Goal: Information Seeking & Learning: Learn about a topic

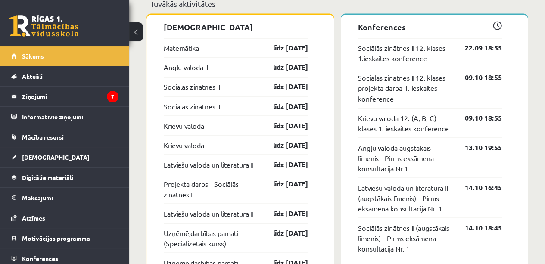
scroll to position [721, 0]
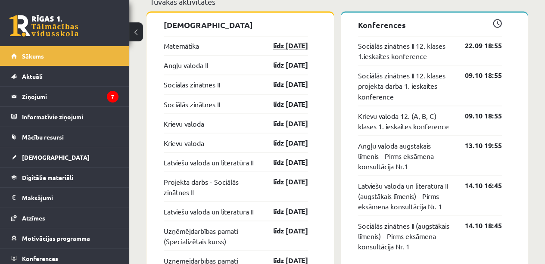
click at [301, 49] on link "līdz 15.09.25" at bounding box center [283, 45] width 50 height 10
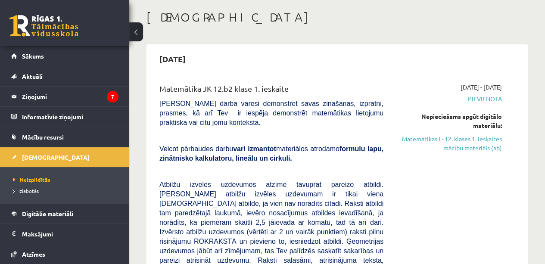
scroll to position [49, 0]
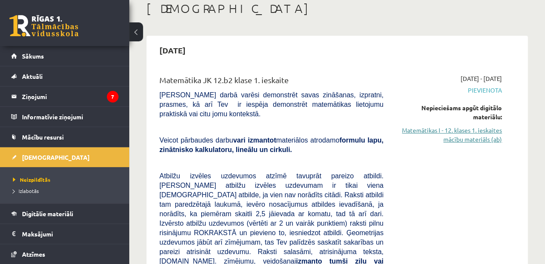
click at [464, 141] on link "Matemātikas I - 12. klases 1. ieskaites mācību materiāls (ab)" at bounding box center [448, 135] width 105 height 18
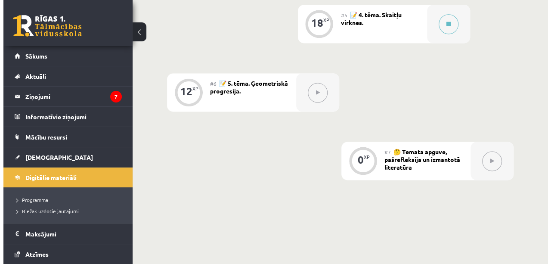
scroll to position [597, 0]
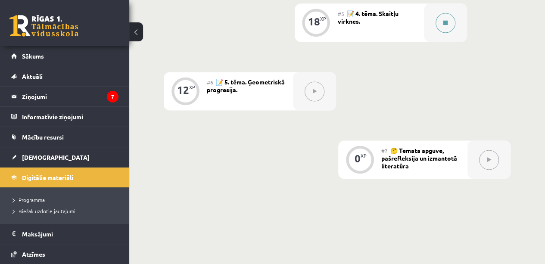
click at [438, 26] on button at bounding box center [445, 23] width 20 height 20
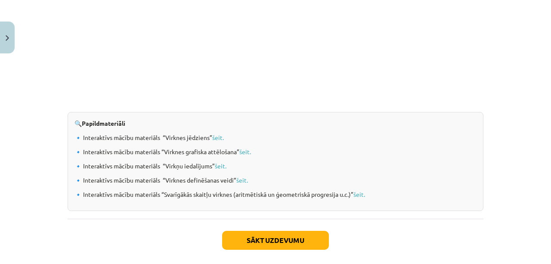
scroll to position [941, 0]
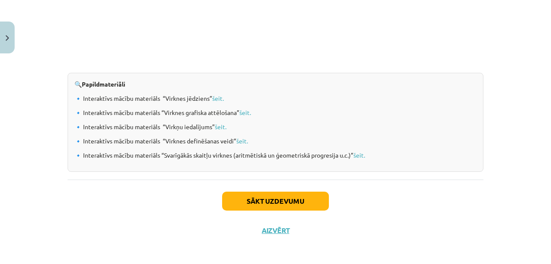
click at [271, 192] on button "Sākt uzdevumu" at bounding box center [275, 201] width 107 height 19
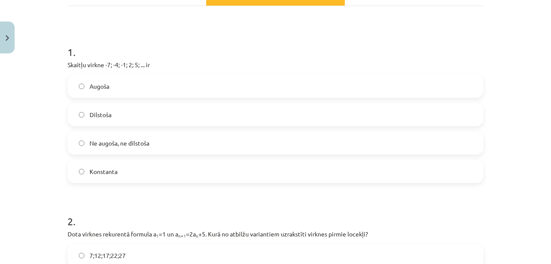
scroll to position [142, 0]
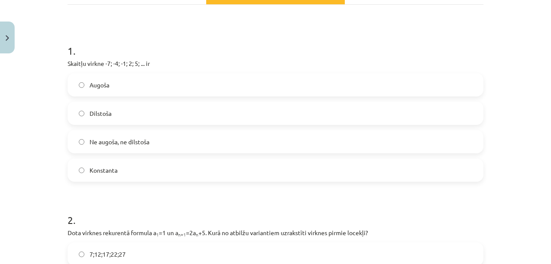
click at [162, 90] on label "Augoša" at bounding box center [275, 85] width 414 height 22
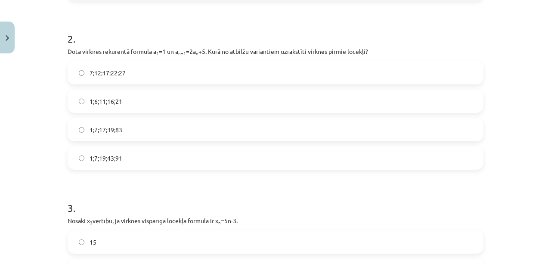
scroll to position [322, 0]
click at [139, 138] on label "1;7;17;39;83" at bounding box center [275, 131] width 414 height 22
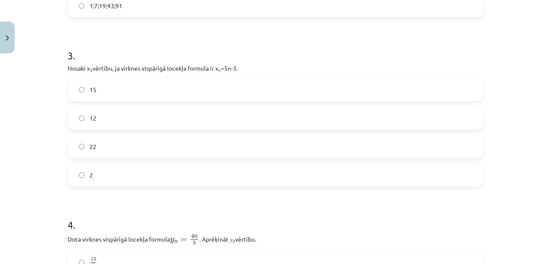
scroll to position [479, 0]
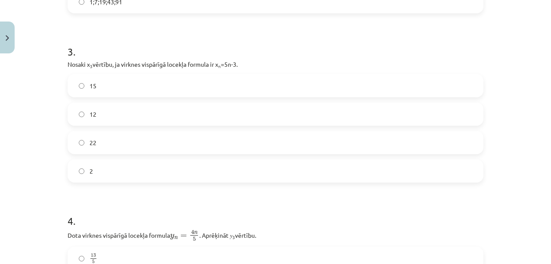
click at [179, 82] on label "15" at bounding box center [275, 86] width 414 height 22
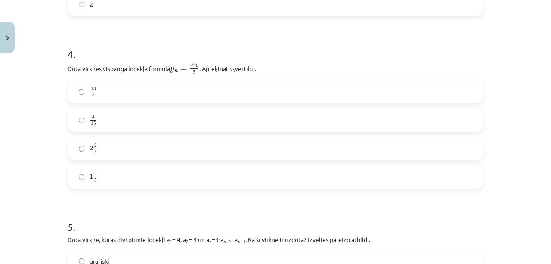
scroll to position [662, 0]
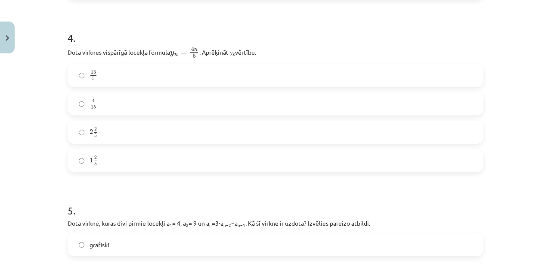
click at [165, 137] on label "2 2 5 2 2 5" at bounding box center [275, 132] width 414 height 22
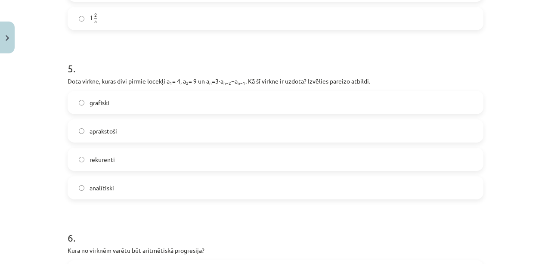
scroll to position [808, 0]
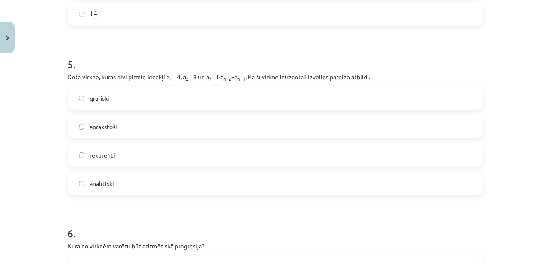
click at [159, 185] on label "analītiski" at bounding box center [275, 184] width 414 height 22
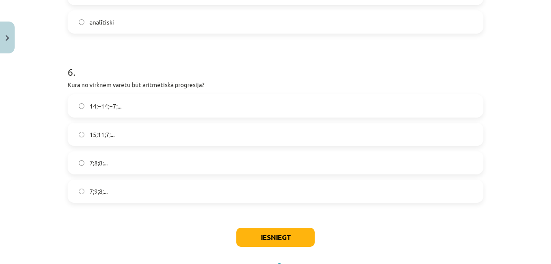
scroll to position [977, 0]
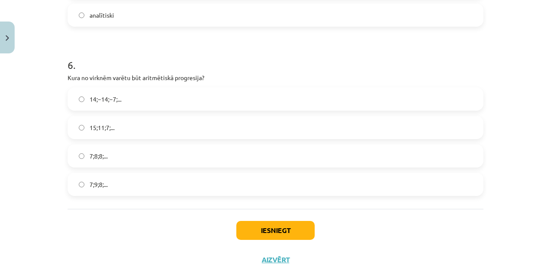
click at [169, 154] on label "7;8;8;..." at bounding box center [275, 156] width 414 height 22
click at [282, 229] on button "Iesniegt" at bounding box center [275, 230] width 78 height 19
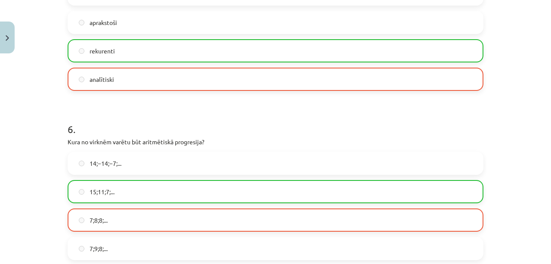
scroll to position [1035, 0]
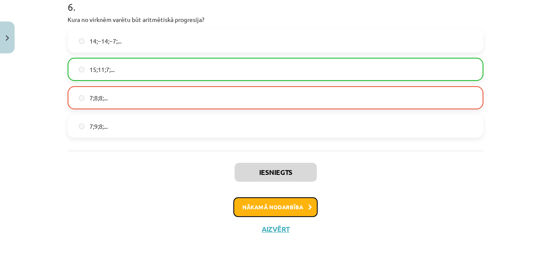
click at [288, 204] on button "Nākamā nodarbība" at bounding box center [275, 207] width 84 height 20
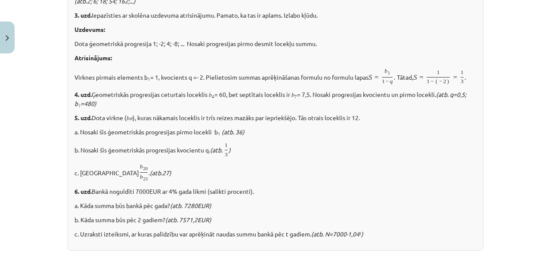
scroll to position [22, 0]
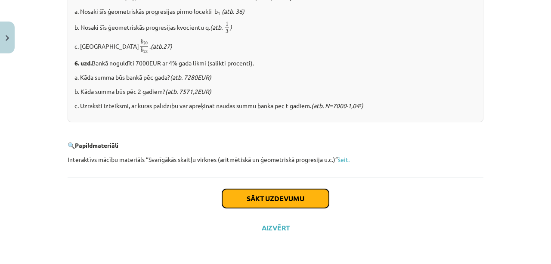
click at [305, 203] on button "Sākt uzdevumu" at bounding box center [275, 198] width 107 height 19
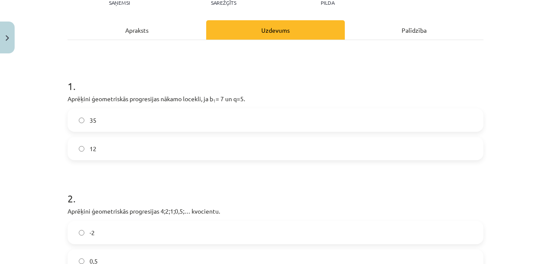
scroll to position [111, 0]
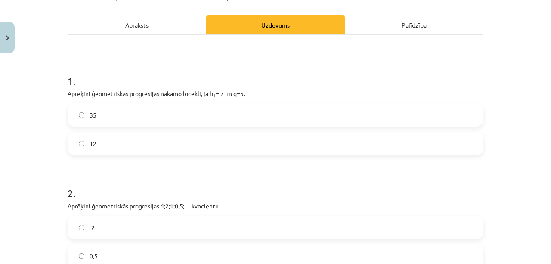
click at [235, 114] on label "35" at bounding box center [275, 115] width 414 height 22
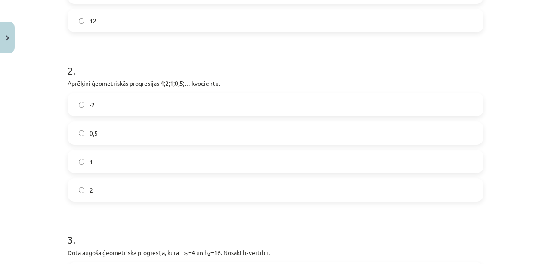
scroll to position [235, 0]
click at [169, 135] on label "0,5" at bounding box center [275, 133] width 414 height 22
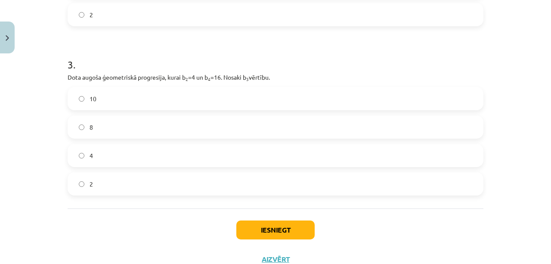
scroll to position [412, 0]
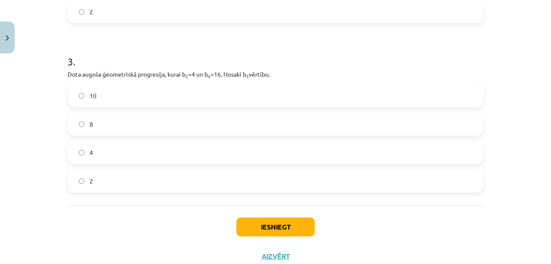
click at [230, 129] on label "8" at bounding box center [275, 124] width 414 height 22
click at [282, 224] on button "Iesniegt" at bounding box center [275, 226] width 78 height 19
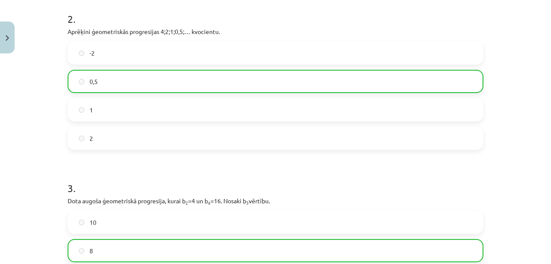
scroll to position [467, 0]
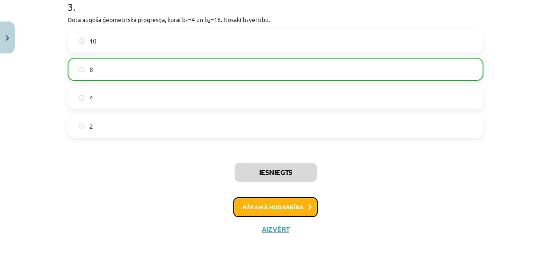
click at [295, 209] on button "Nākamā nodarbība" at bounding box center [275, 207] width 84 height 20
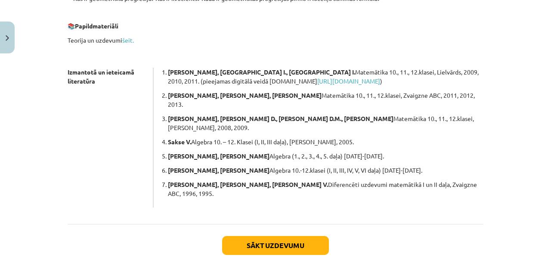
scroll to position [263, 0]
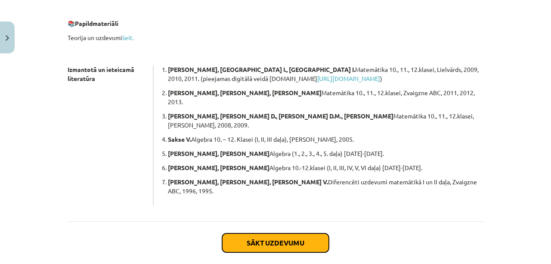
click at [306, 233] on button "Sākt uzdevumu" at bounding box center [275, 242] width 107 height 19
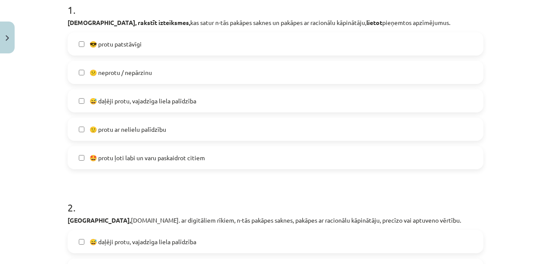
scroll to position [179, 0]
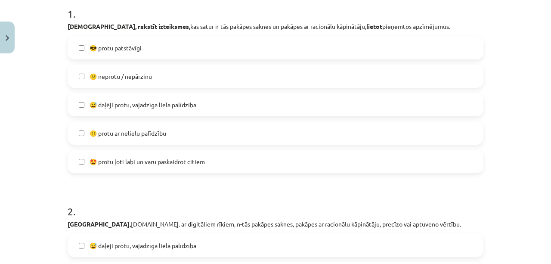
click at [185, 129] on label "🙂 protu ar nelielu palīdzību" at bounding box center [275, 133] width 414 height 22
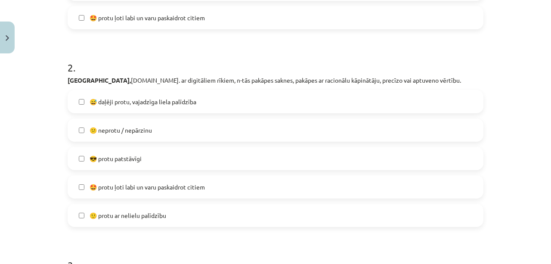
scroll to position [341, 0]
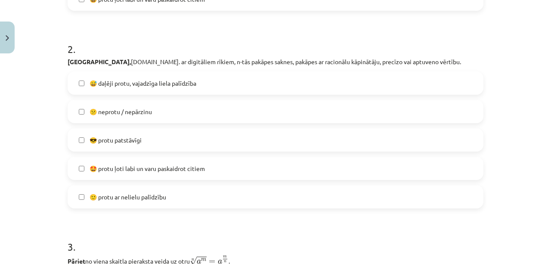
click at [263, 175] on label "🤩 protu ļoti labi un varu paskaidrot citiem" at bounding box center [275, 169] width 414 height 22
click at [231, 200] on label "🙂 protu ar nelielu palīdzību" at bounding box center [275, 197] width 414 height 22
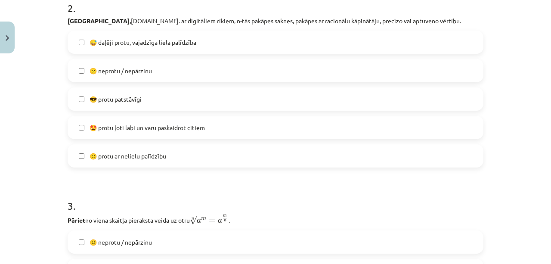
scroll to position [393, 0]
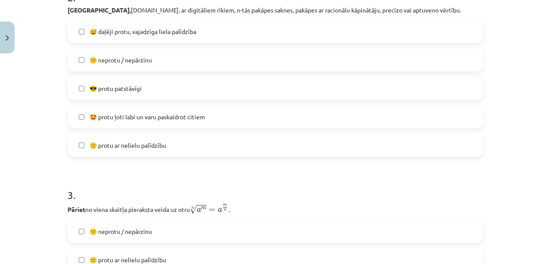
click at [240, 119] on label "🤩 protu ļoti labi un varu paskaidrot citiem" at bounding box center [275, 117] width 414 height 22
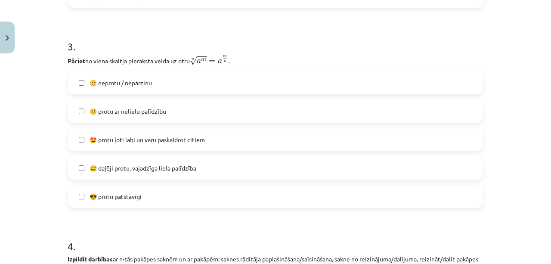
scroll to position [542, 0]
click at [213, 172] on label "😅 daļēji protu, vajadzīga liela palīdzība" at bounding box center [275, 168] width 414 height 22
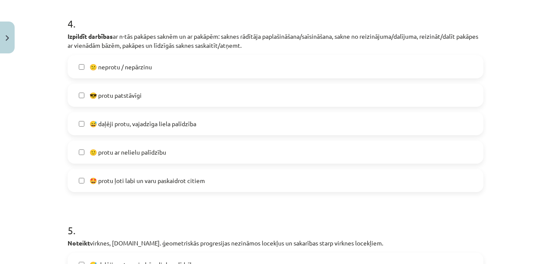
scroll to position [776, 0]
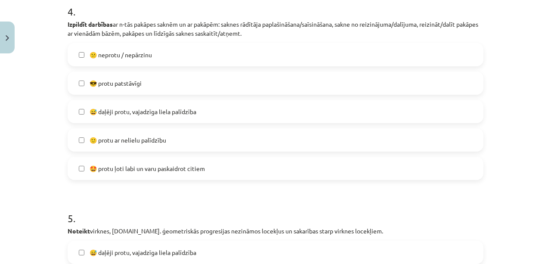
click at [217, 120] on label "😅 daļēji protu, vajadzīga liela palīdzība" at bounding box center [275, 112] width 414 height 22
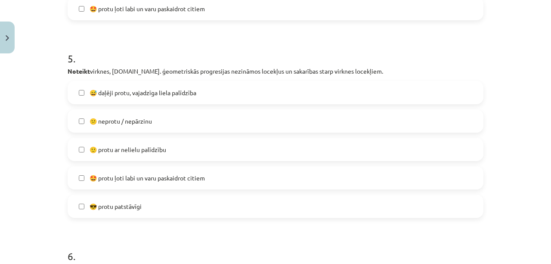
scroll to position [939, 0]
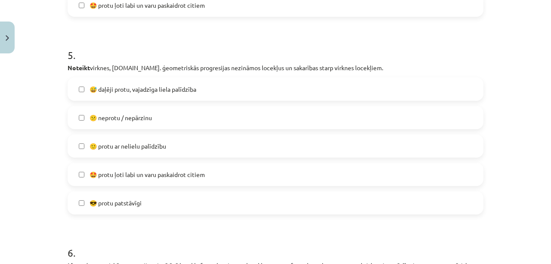
click at [176, 207] on label "😎 protu patstāvīgi" at bounding box center [275, 203] width 414 height 22
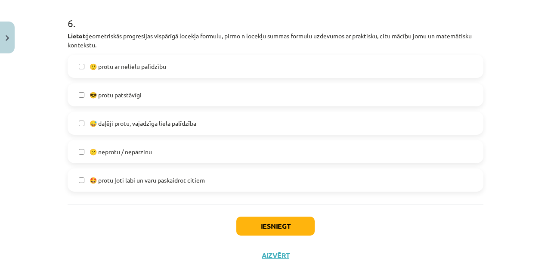
scroll to position [1160, 0]
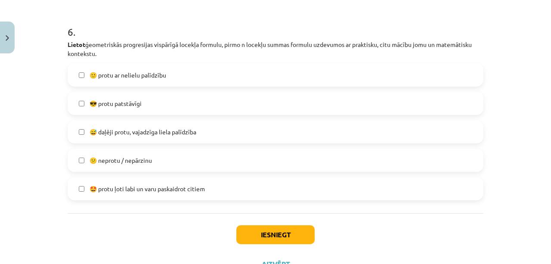
click at [224, 136] on label "😅 daļēji protu, vajadzīga liela palīdzība" at bounding box center [275, 132] width 414 height 22
click at [292, 232] on button "Iesniegt" at bounding box center [275, 234] width 78 height 19
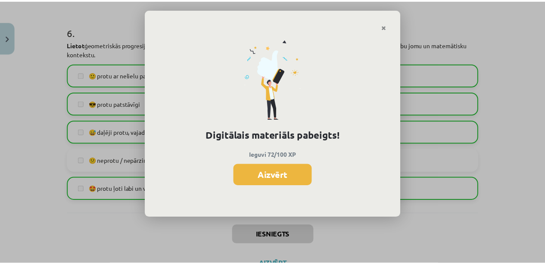
scroll to position [596, 0]
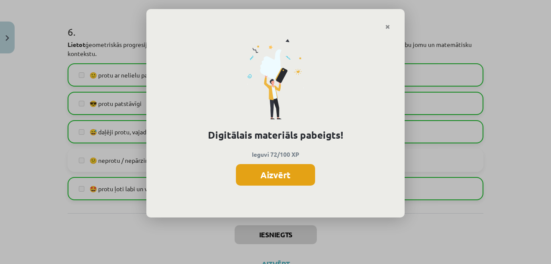
click at [294, 183] on button "Aizvērt" at bounding box center [275, 175] width 79 height 22
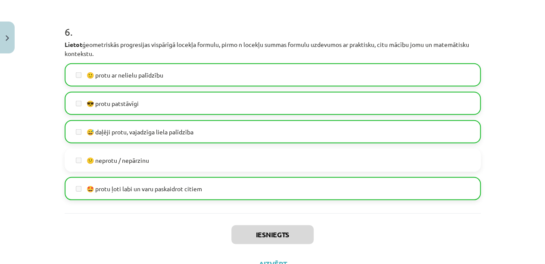
scroll to position [1195, 0]
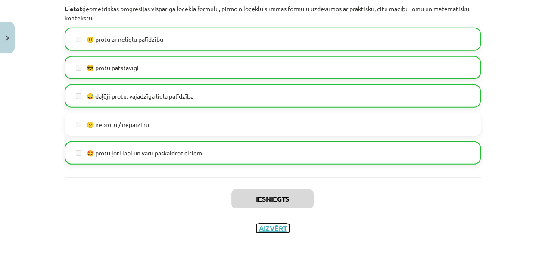
click at [276, 227] on button "Aizvērt" at bounding box center [272, 228] width 33 height 9
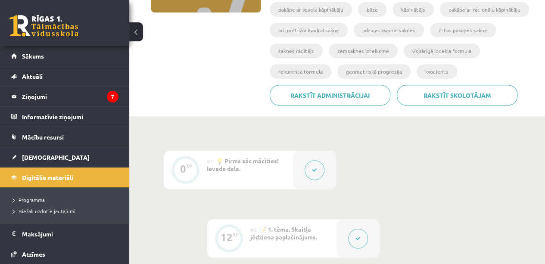
scroll to position [0, 0]
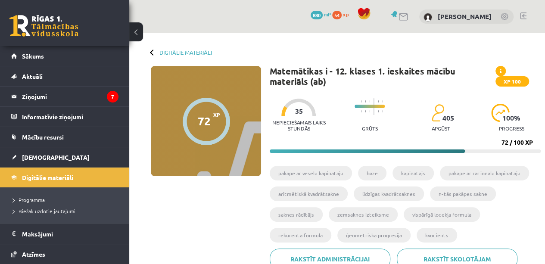
click at [40, 153] on span "[DEMOGRAPHIC_DATA]" at bounding box center [56, 157] width 68 height 8
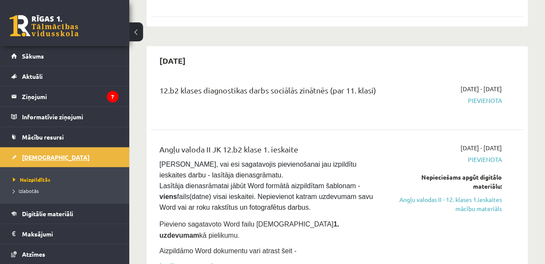
scroll to position [502, 0]
